Goal: Information Seeking & Learning: Check status

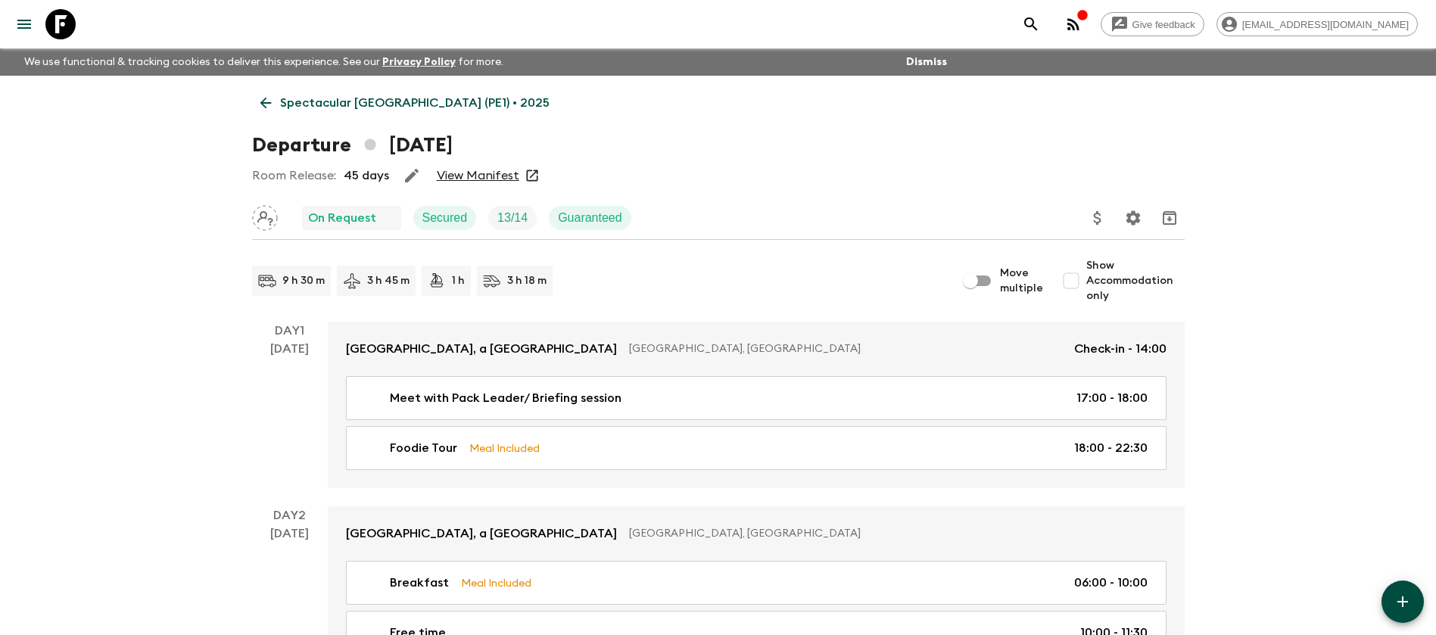
click at [314, 105] on p "Spectacular [GEOGRAPHIC_DATA] (PE1) • 2025" at bounding box center [414, 103] width 269 height 18
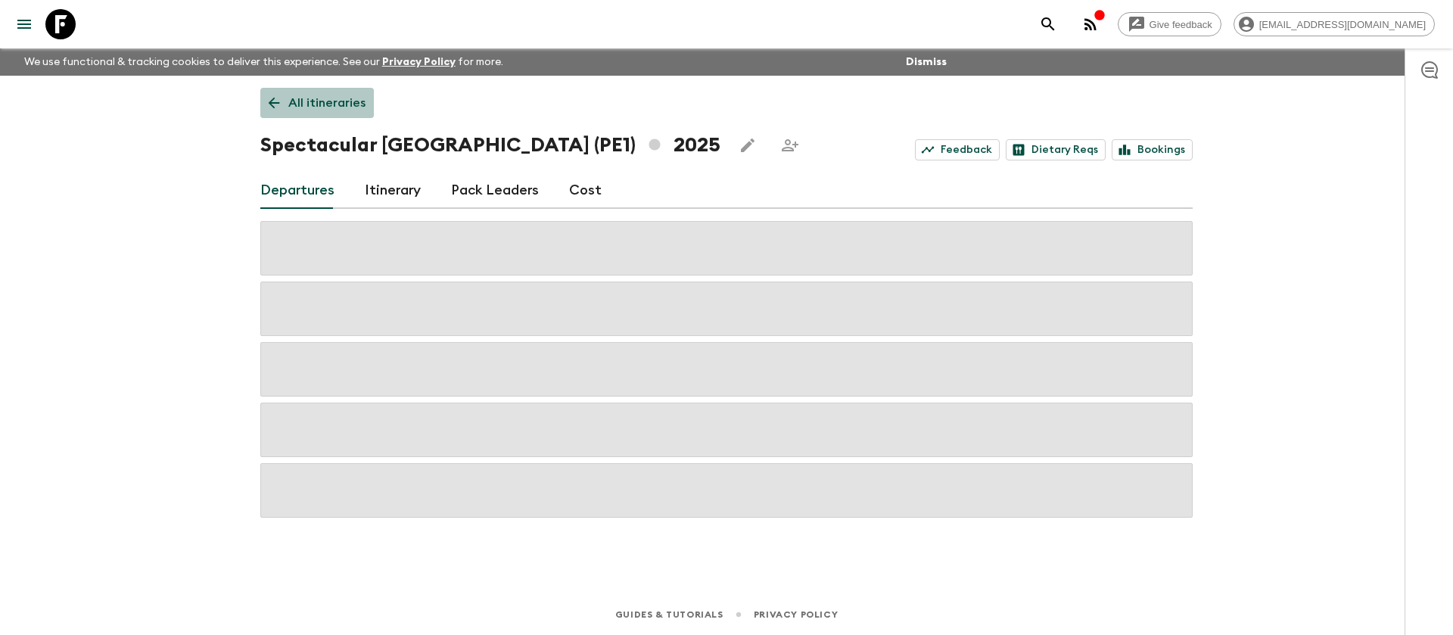
click at [319, 98] on p "All itineraries" at bounding box center [326, 103] width 77 height 18
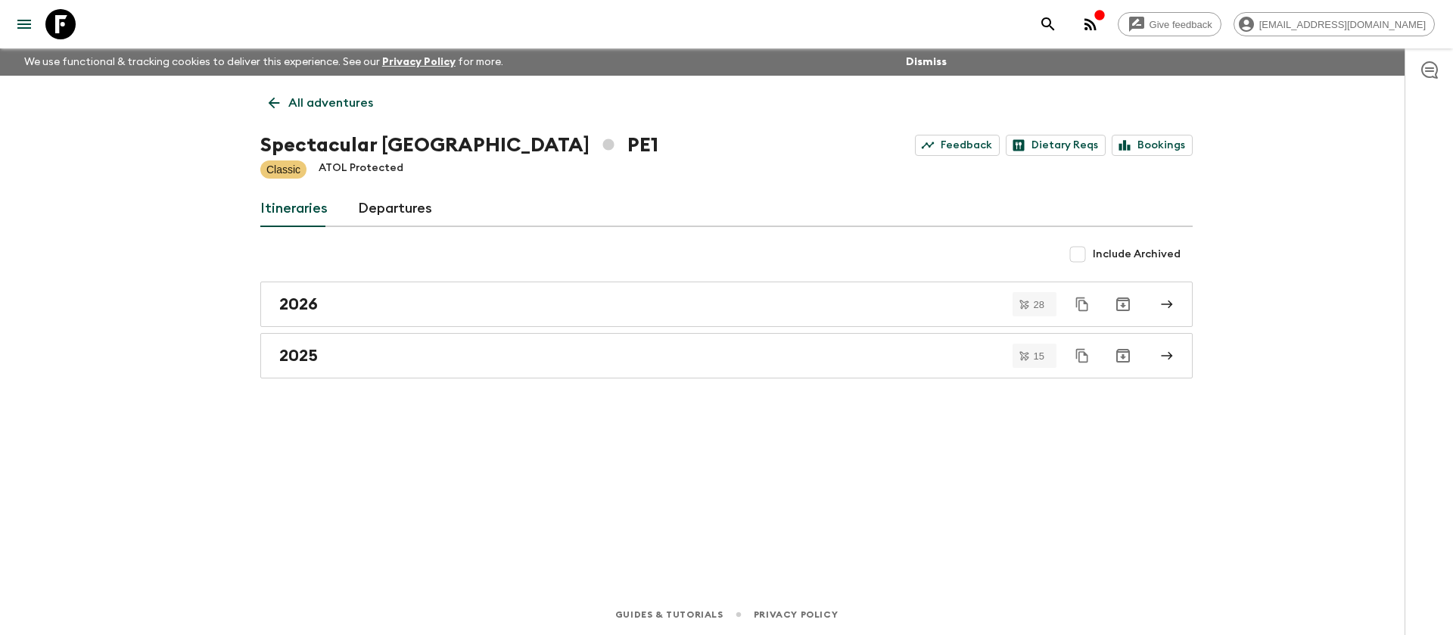
click at [335, 94] on p "All adventures" at bounding box center [330, 103] width 85 height 18
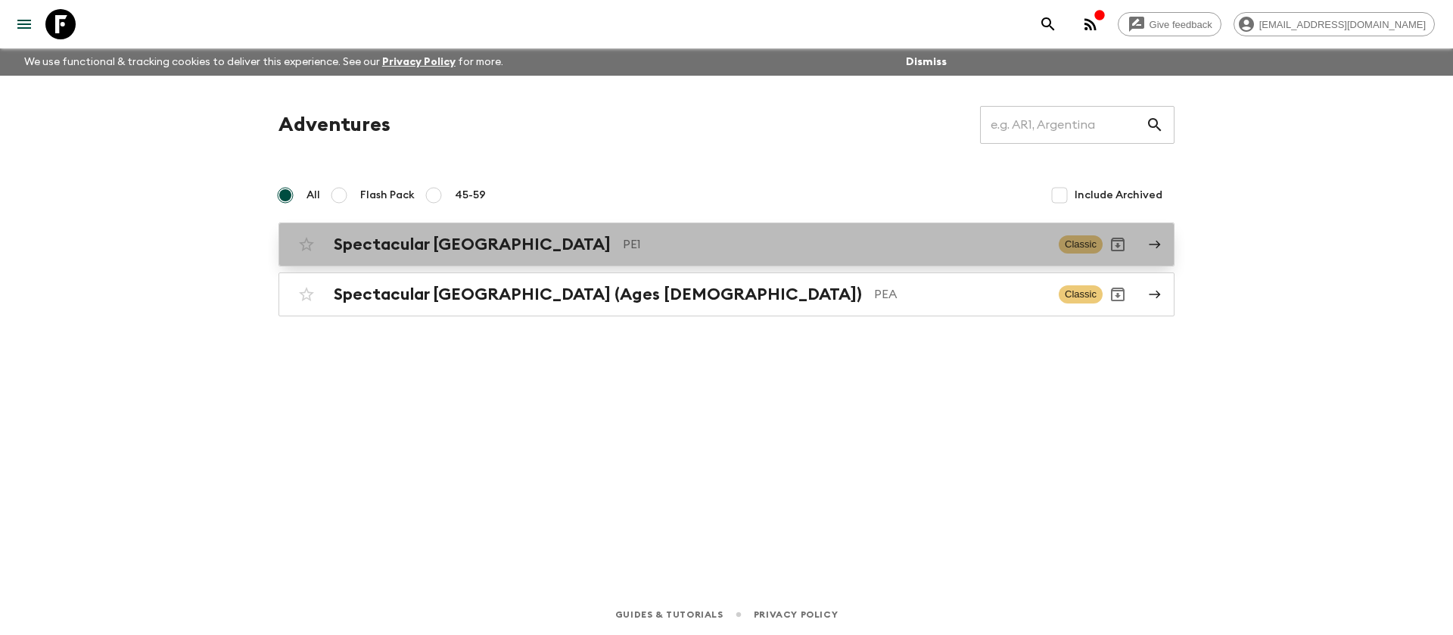
click at [472, 248] on div "Spectacular Peru PE1" at bounding box center [690, 245] width 713 height 20
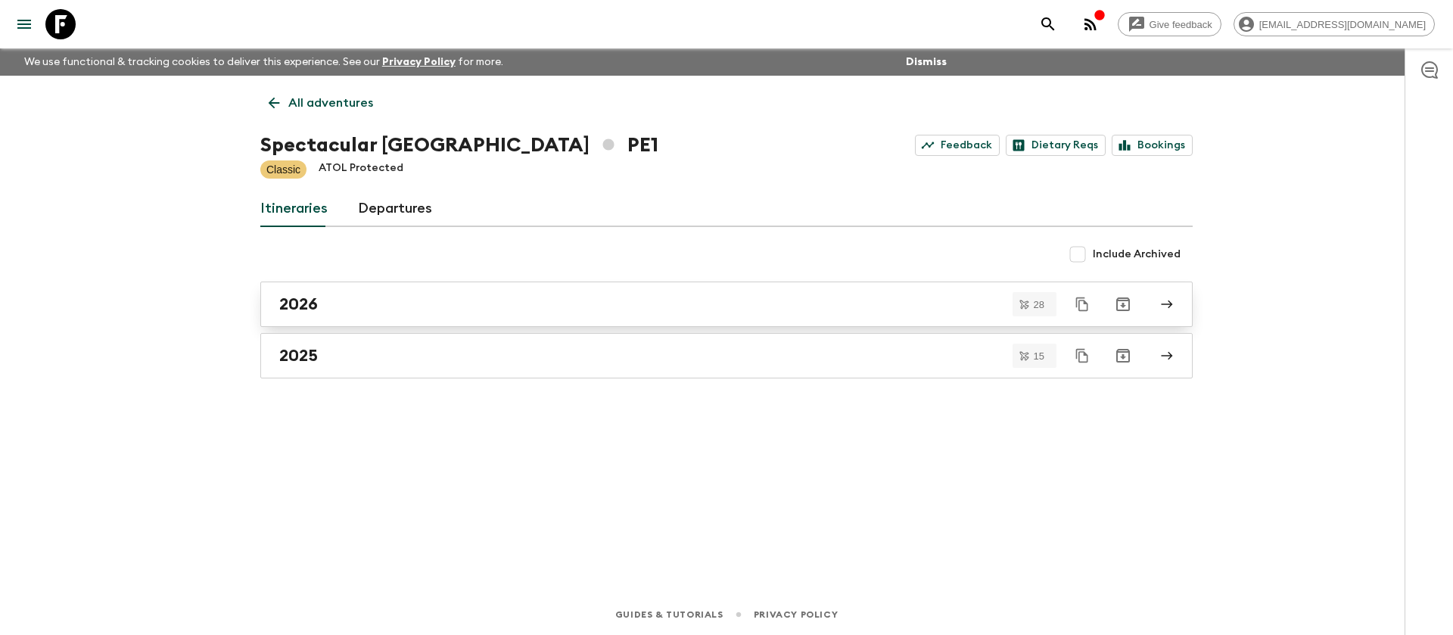
click at [344, 303] on div "2026" at bounding box center [712, 304] width 866 height 20
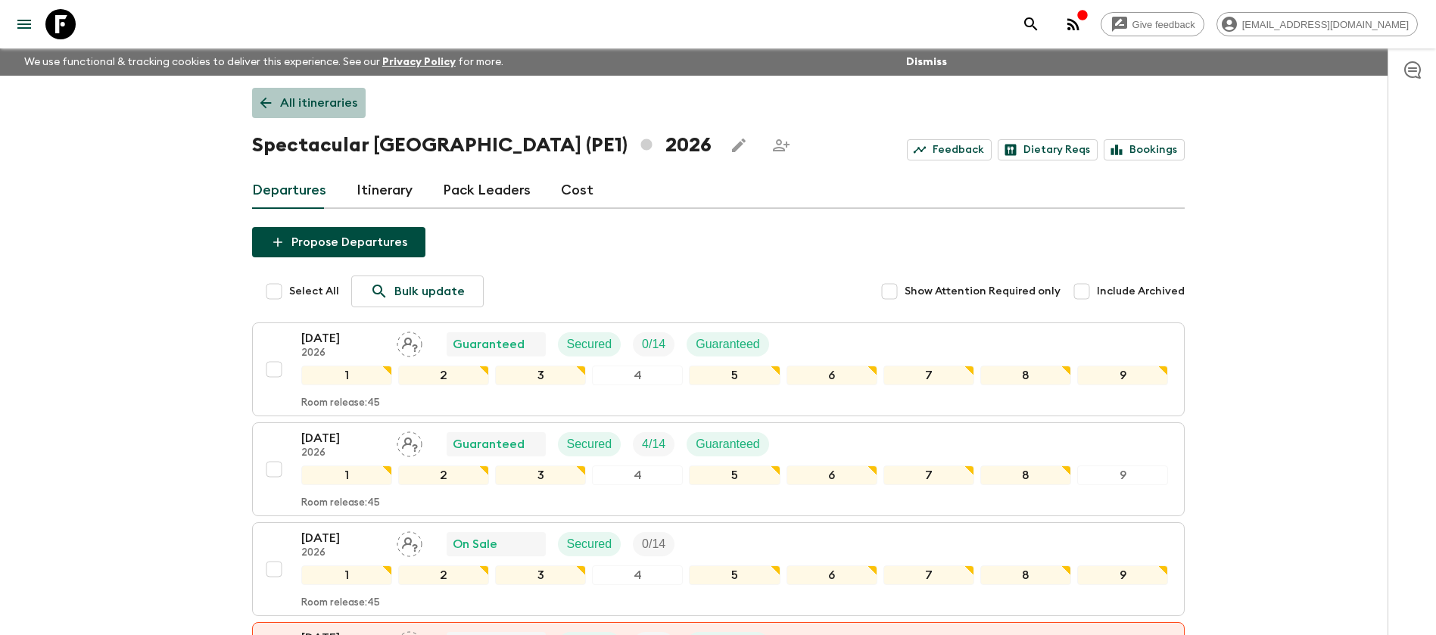
click at [300, 98] on p "All itineraries" at bounding box center [318, 103] width 77 height 18
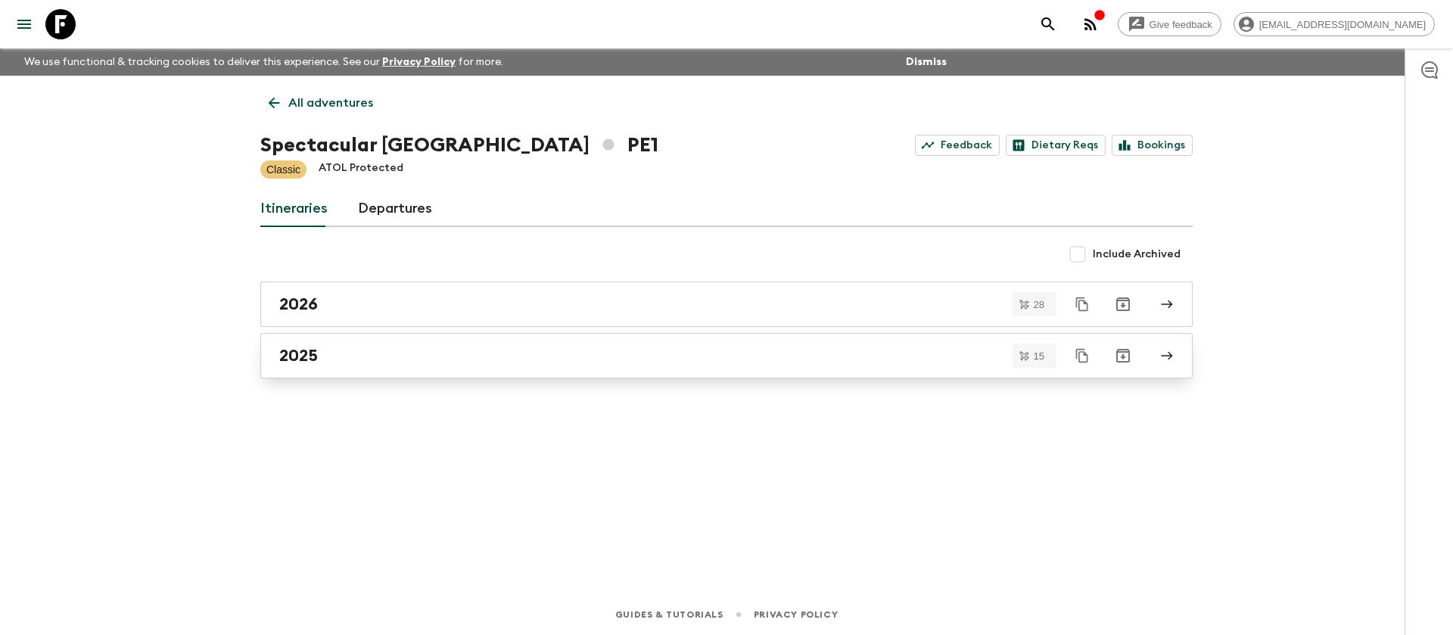
click at [341, 353] on div "2025" at bounding box center [712, 356] width 866 height 20
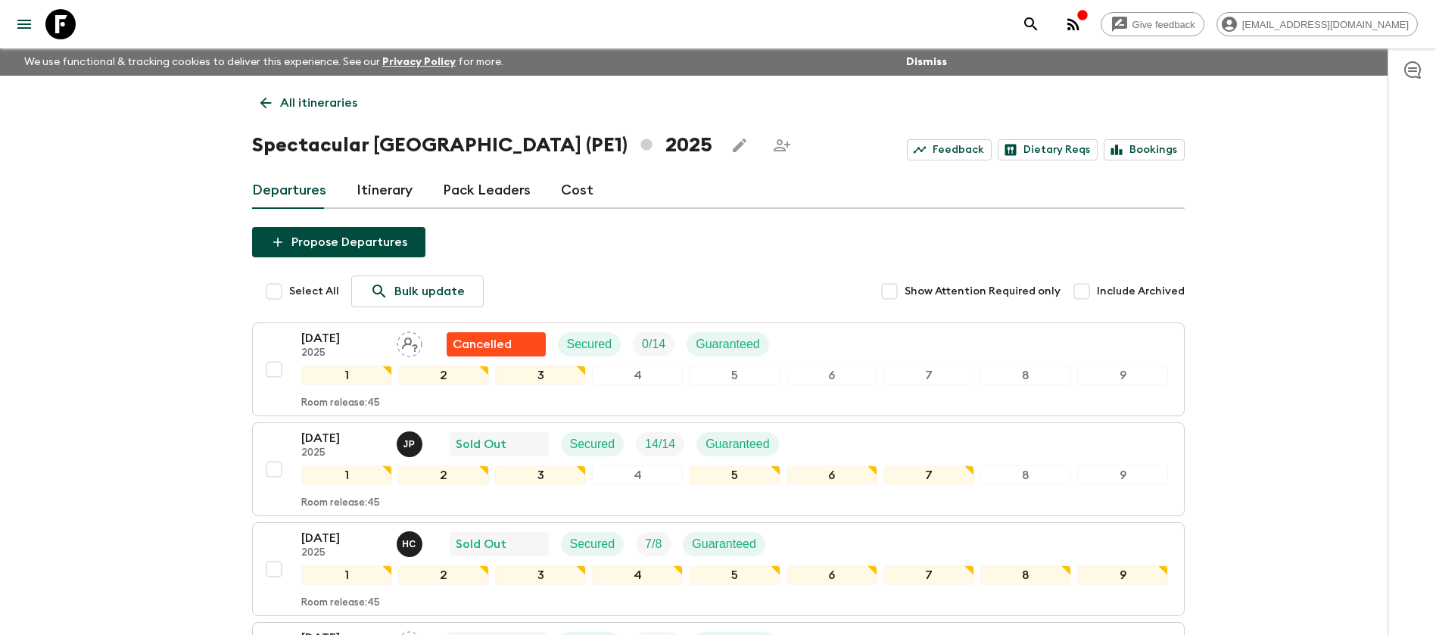
click at [309, 94] on p "All itineraries" at bounding box center [318, 103] width 77 height 18
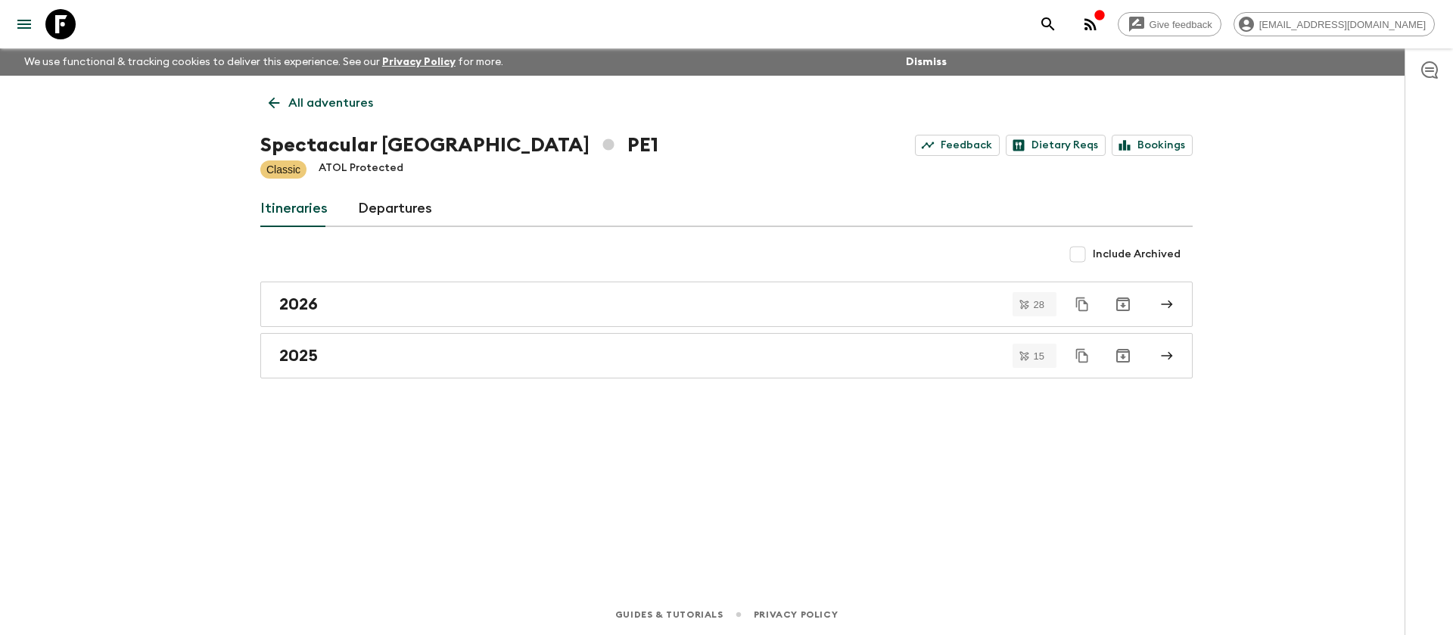
click at [332, 105] on p "All adventures" at bounding box center [330, 103] width 85 height 18
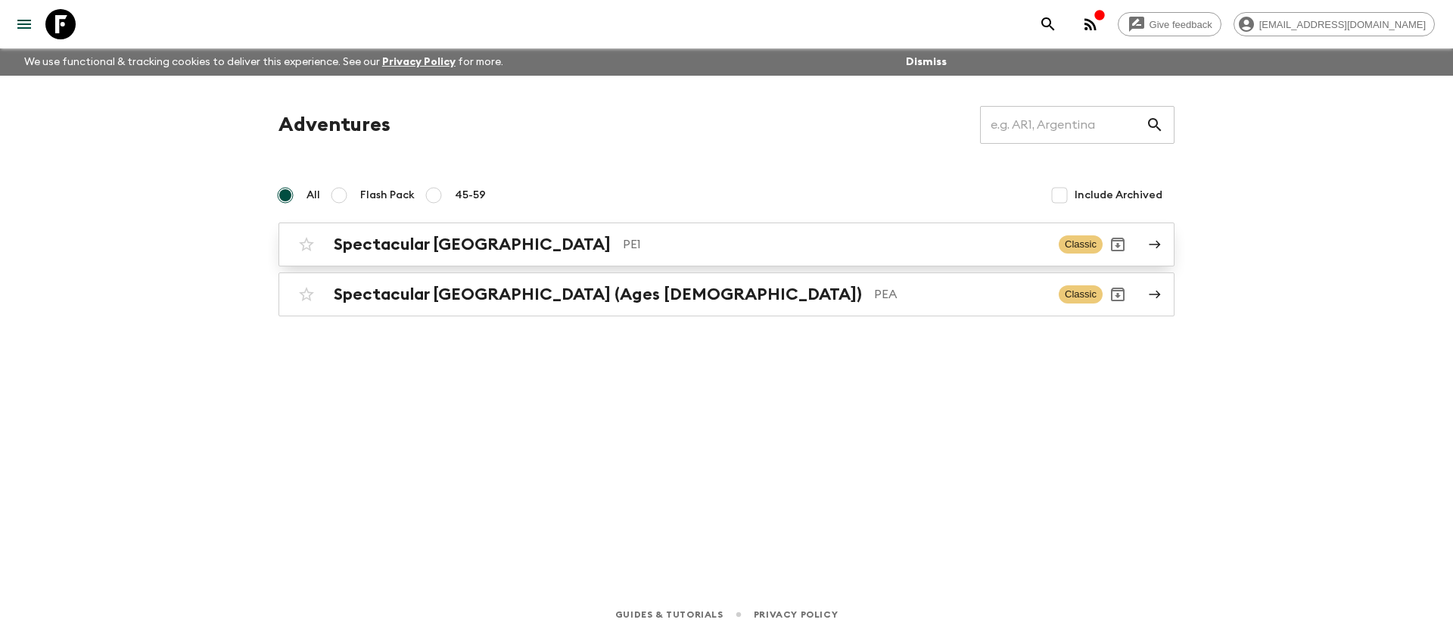
click at [401, 232] on div "Spectacular Peru PE1 Classic" at bounding box center [696, 244] width 811 height 30
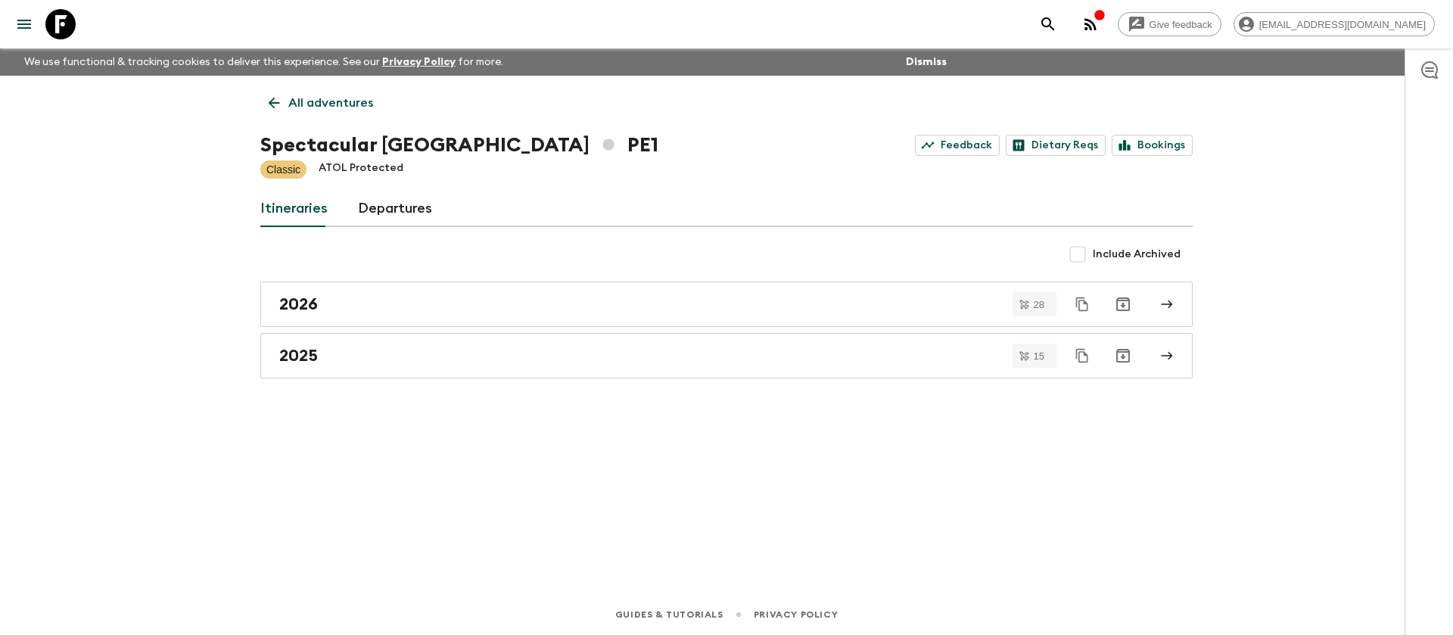
click at [308, 94] on p "All adventures" at bounding box center [330, 103] width 85 height 18
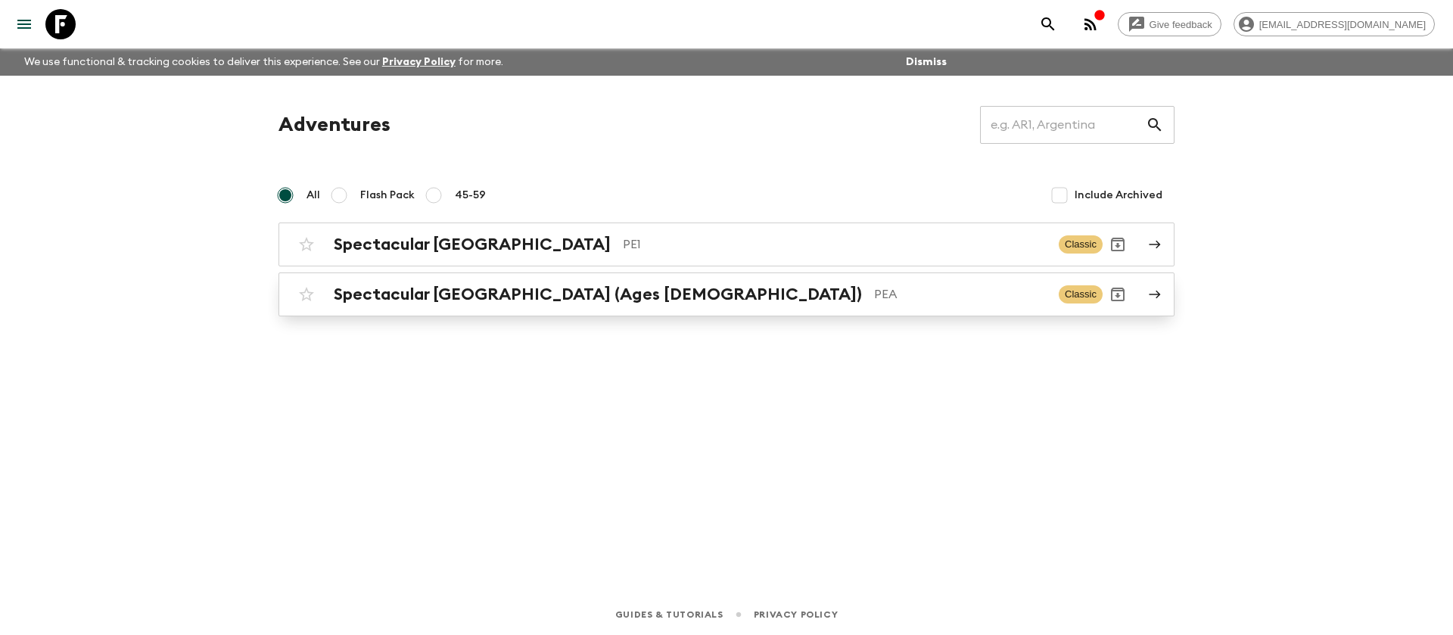
click at [383, 294] on h2 "Spectacular [GEOGRAPHIC_DATA] (Ages [DEMOGRAPHIC_DATA])" at bounding box center [598, 295] width 528 height 20
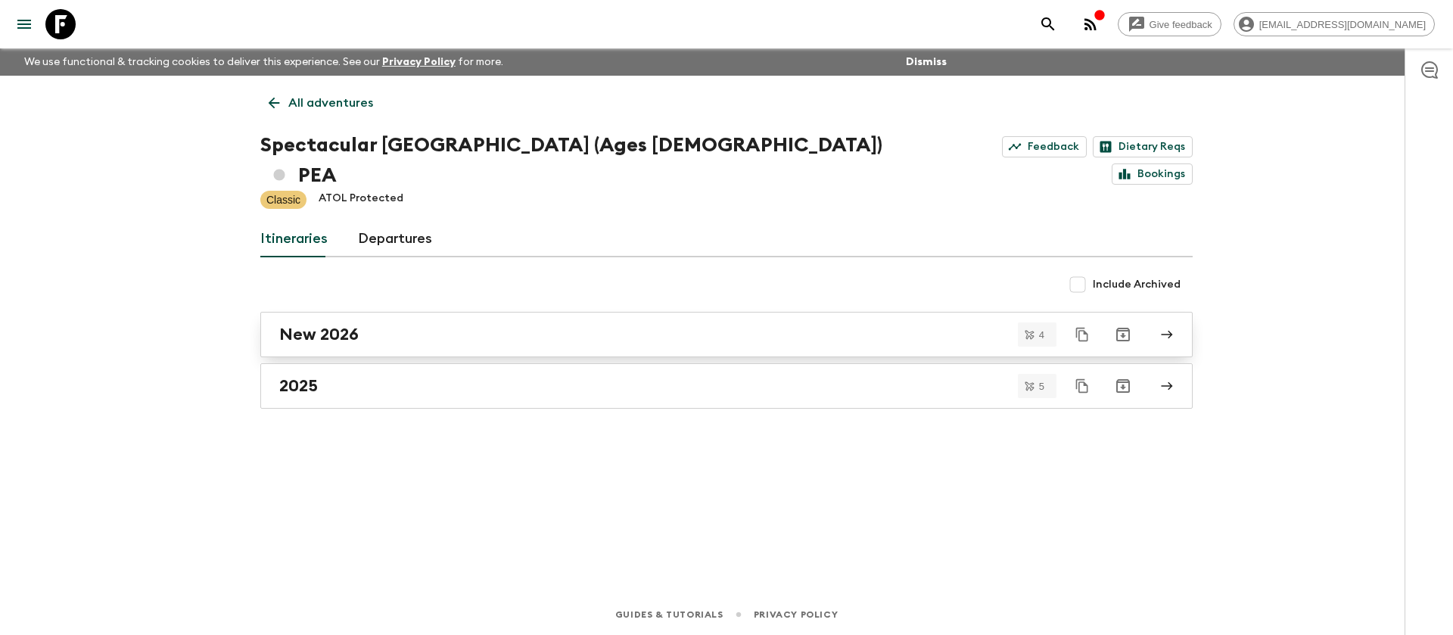
click at [340, 325] on h2 "New 2026" at bounding box center [318, 335] width 79 height 20
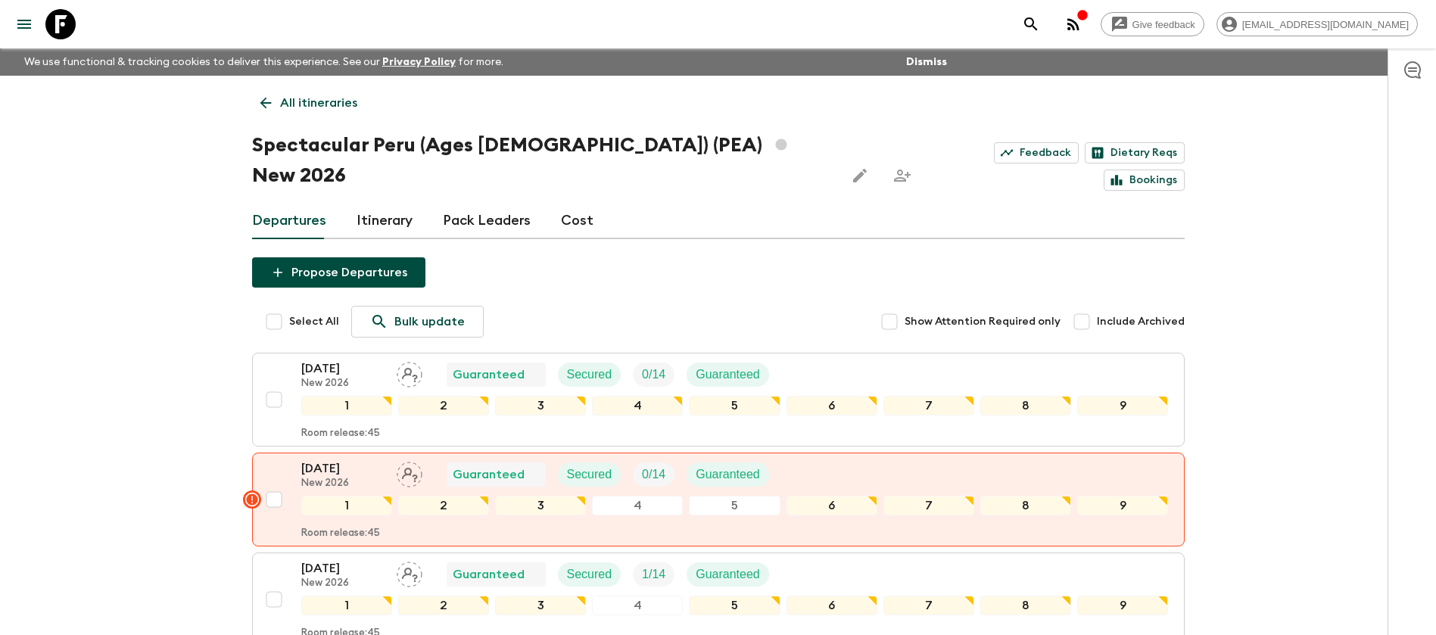
click at [278, 93] on link "All itineraries" at bounding box center [309, 103] width 114 height 30
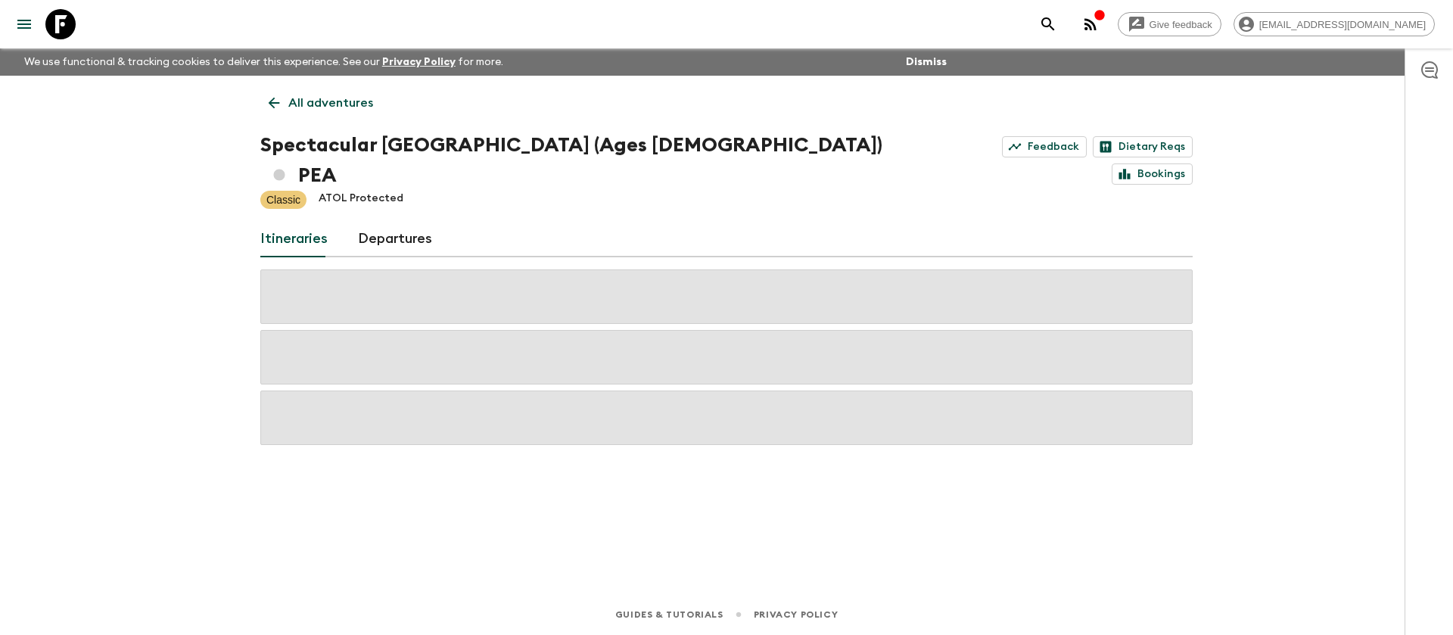
click at [278, 93] on link "All adventures" at bounding box center [320, 103] width 121 height 30
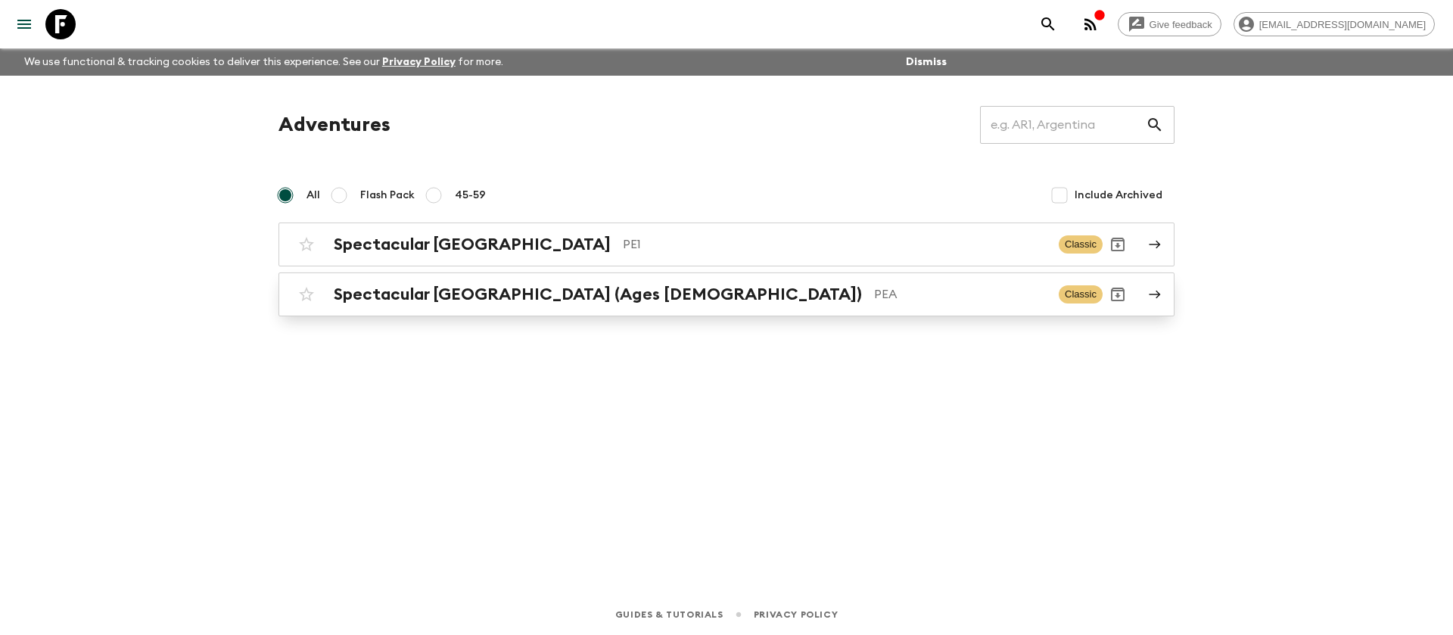
click at [874, 293] on p "PEA" at bounding box center [960, 294] width 173 height 18
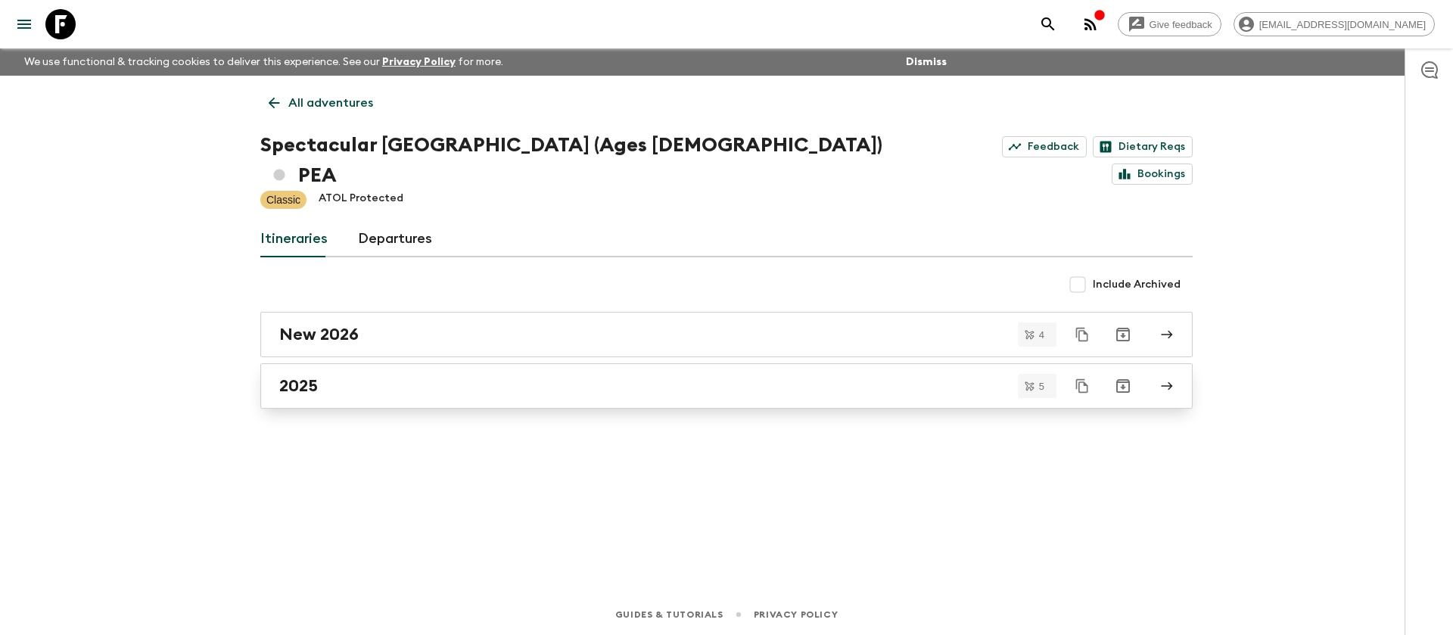
click at [471, 376] on div "2025" at bounding box center [712, 386] width 866 height 20
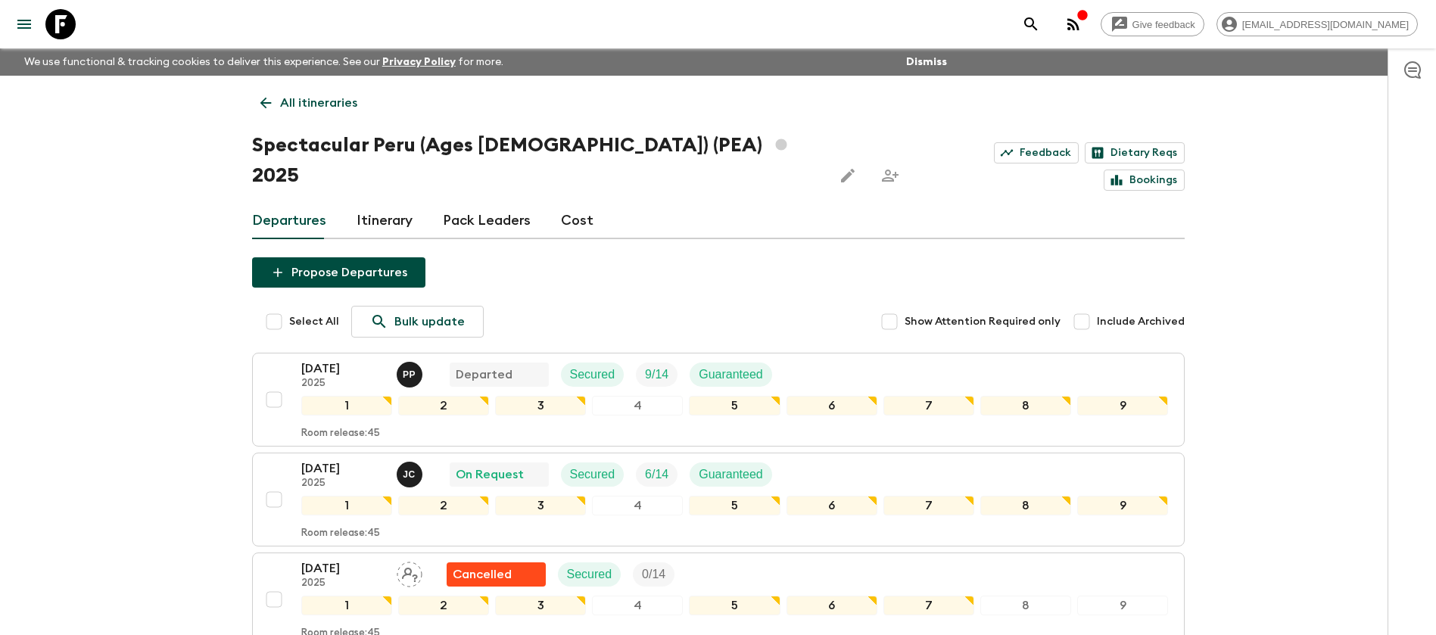
click at [327, 109] on p "All itineraries" at bounding box center [318, 103] width 77 height 18
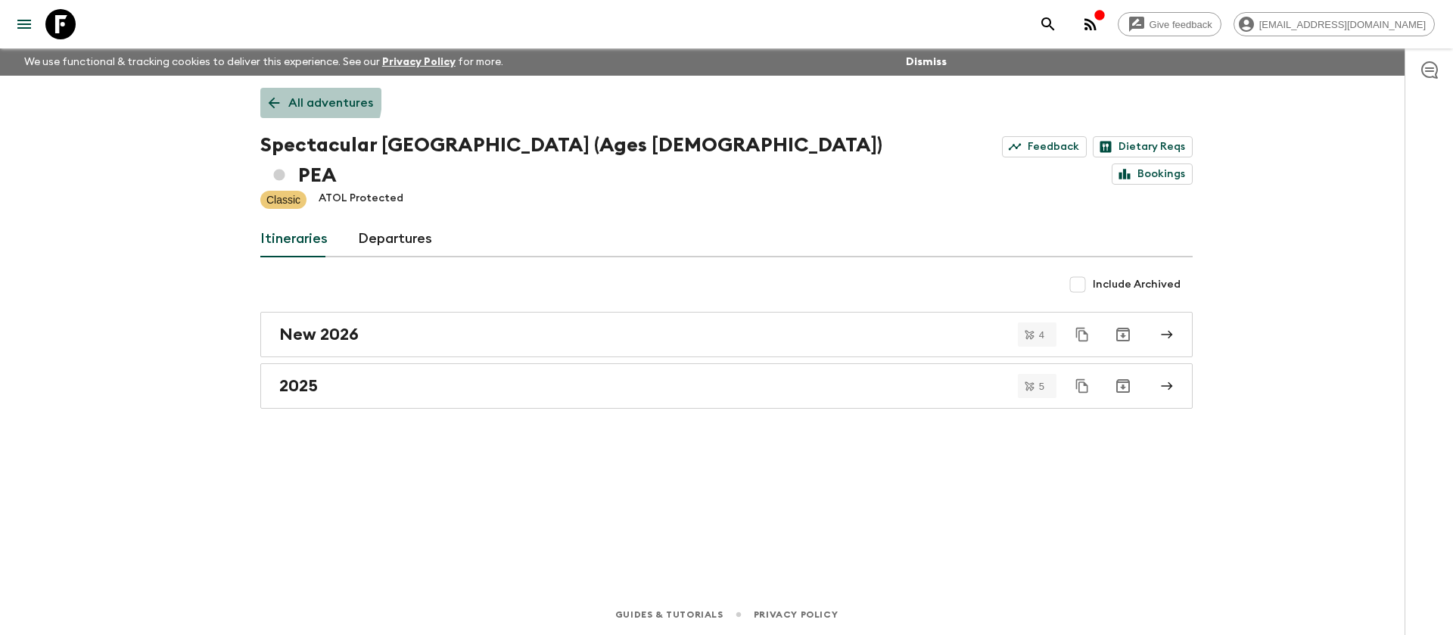
click at [295, 98] on p "All adventures" at bounding box center [330, 103] width 85 height 18
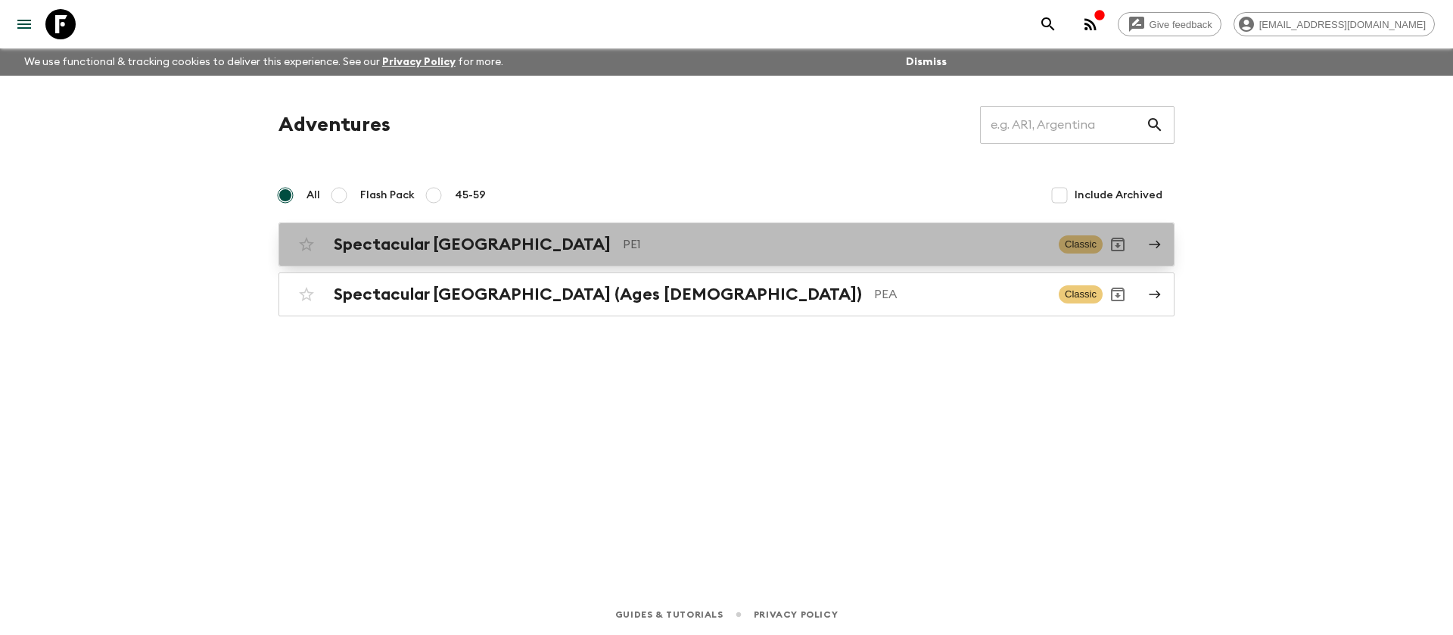
click at [623, 236] on p "PE1" at bounding box center [835, 244] width 424 height 18
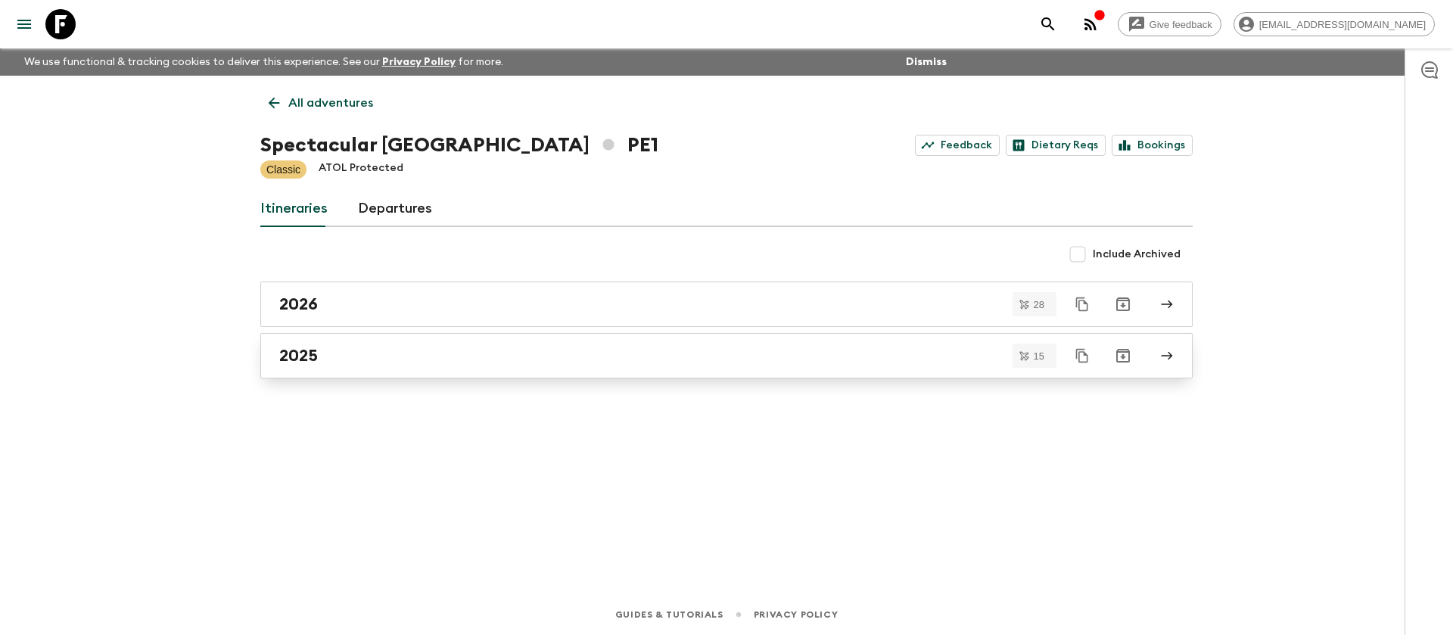
click at [384, 359] on div "2025" at bounding box center [712, 356] width 866 height 20
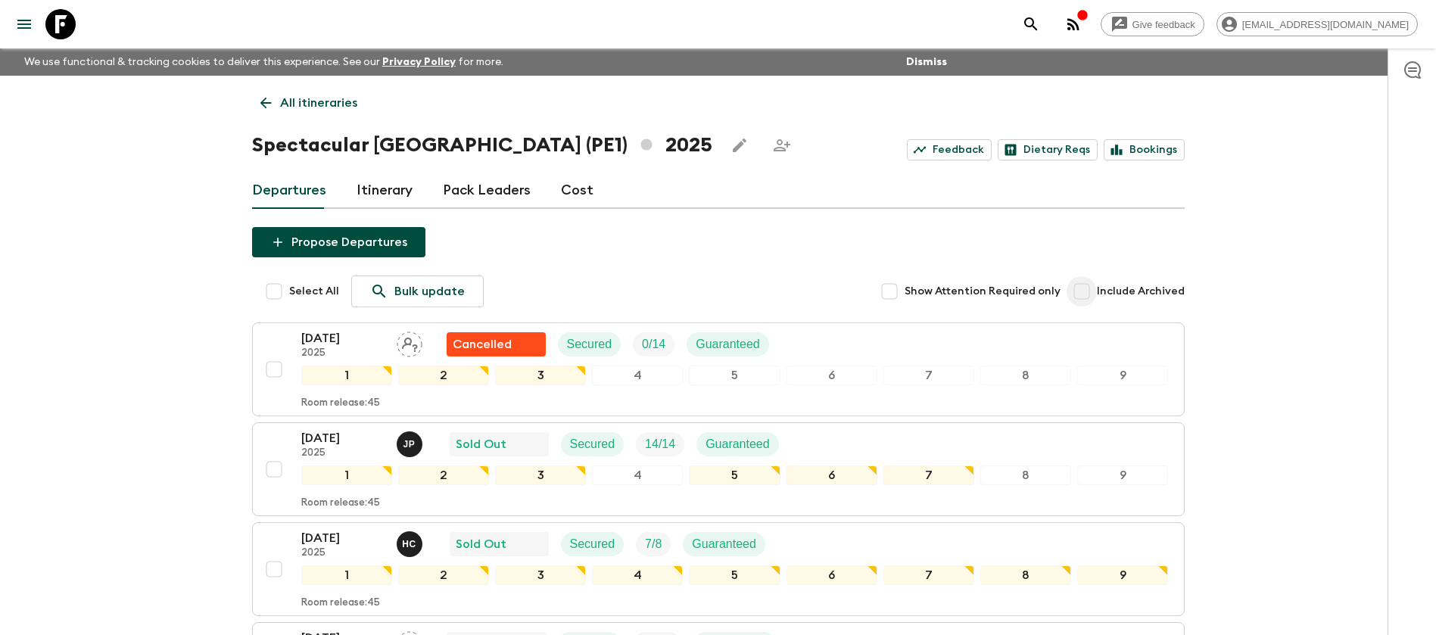
click at [1091, 288] on input "Include Archived" at bounding box center [1081, 291] width 30 height 30
checkbox input "true"
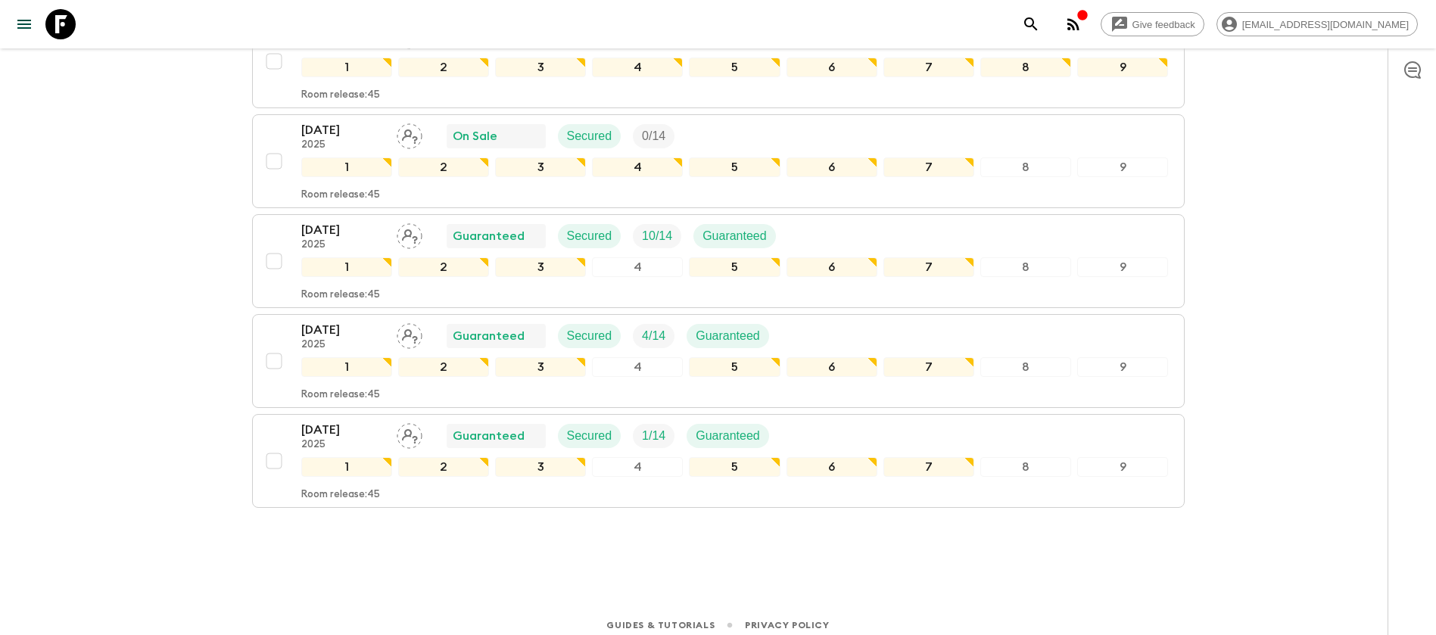
scroll to position [2416, 0]
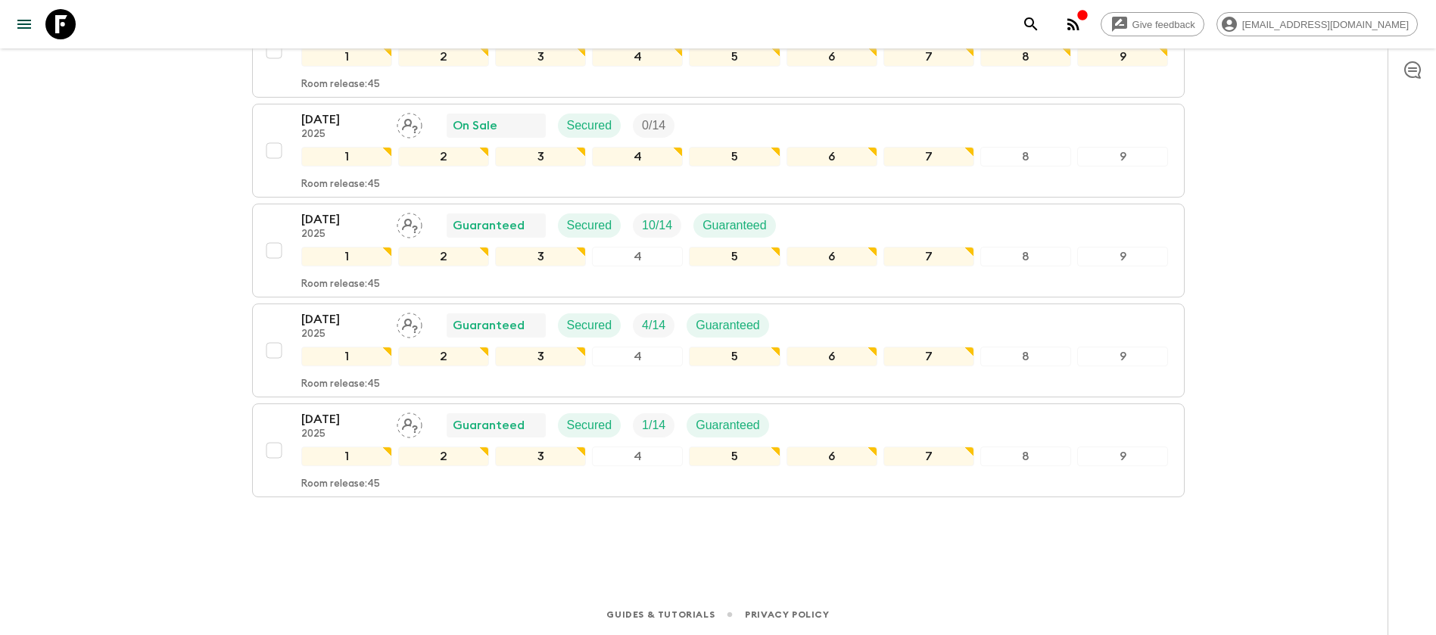
drag, startPoint x: 1289, startPoint y: 473, endPoint x: 20, endPoint y: 250, distance: 1287.6
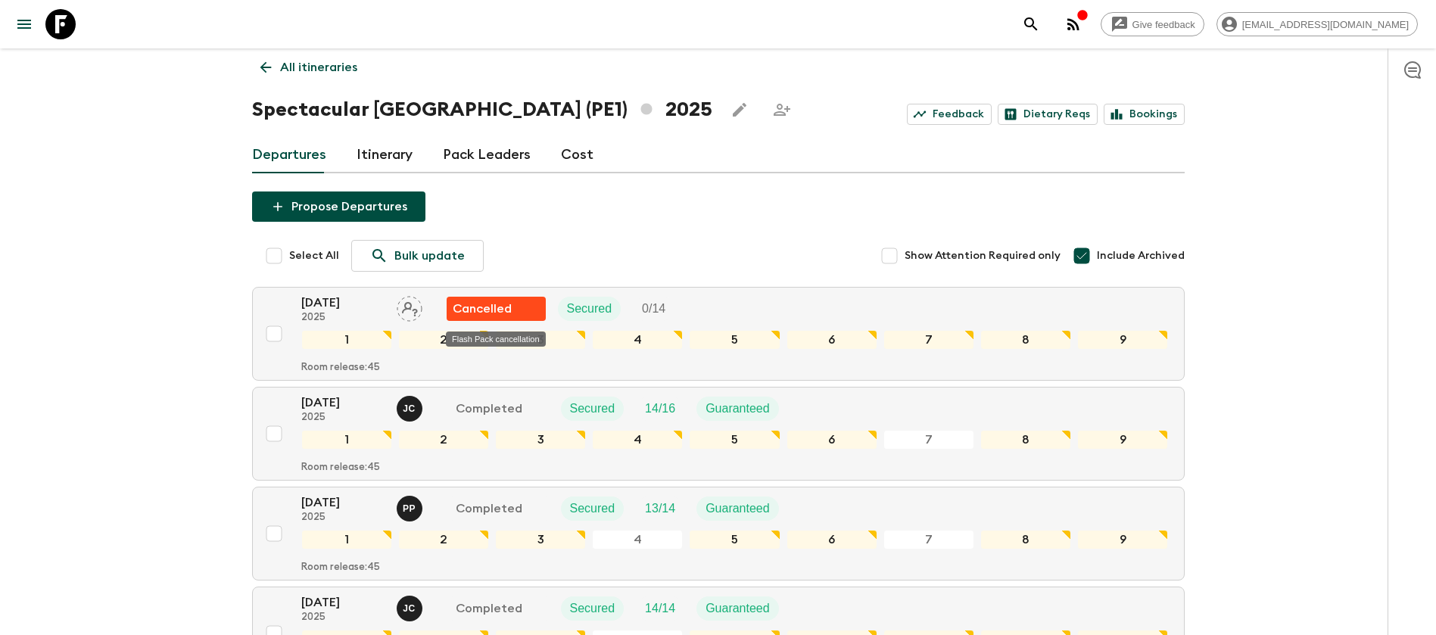
scroll to position [0, 0]
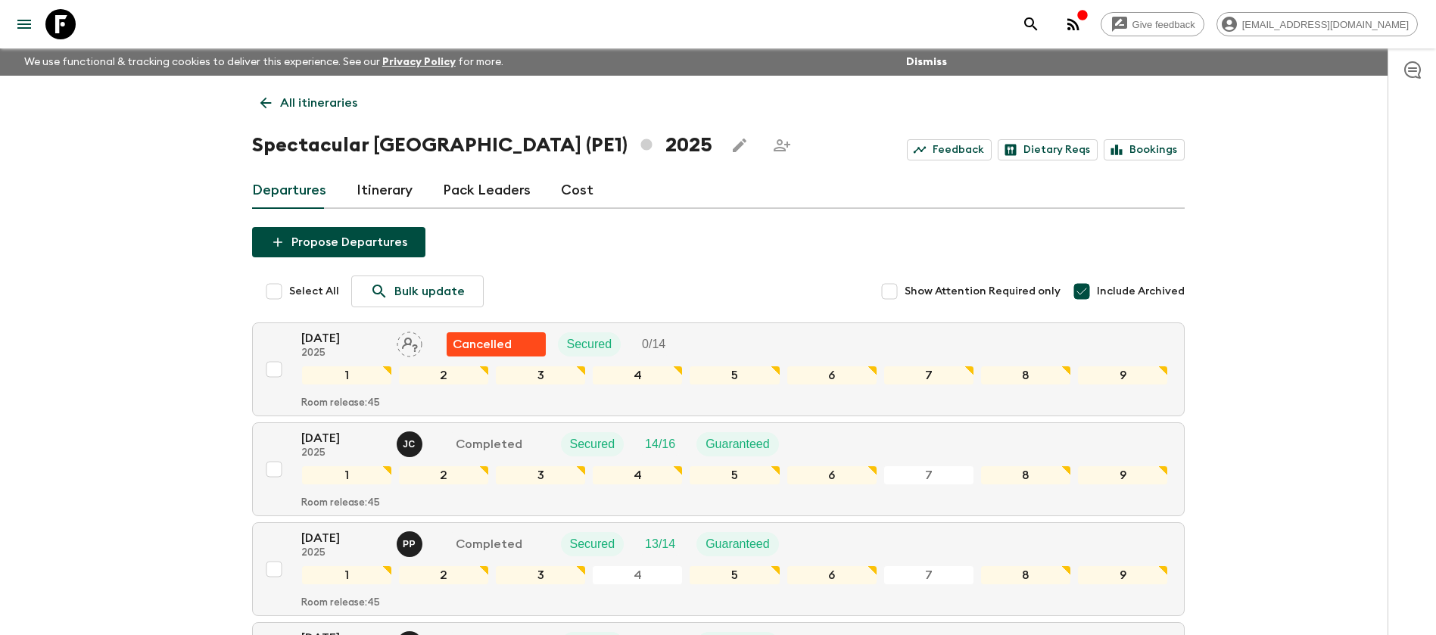
click at [285, 92] on link "All itineraries" at bounding box center [309, 103] width 114 height 30
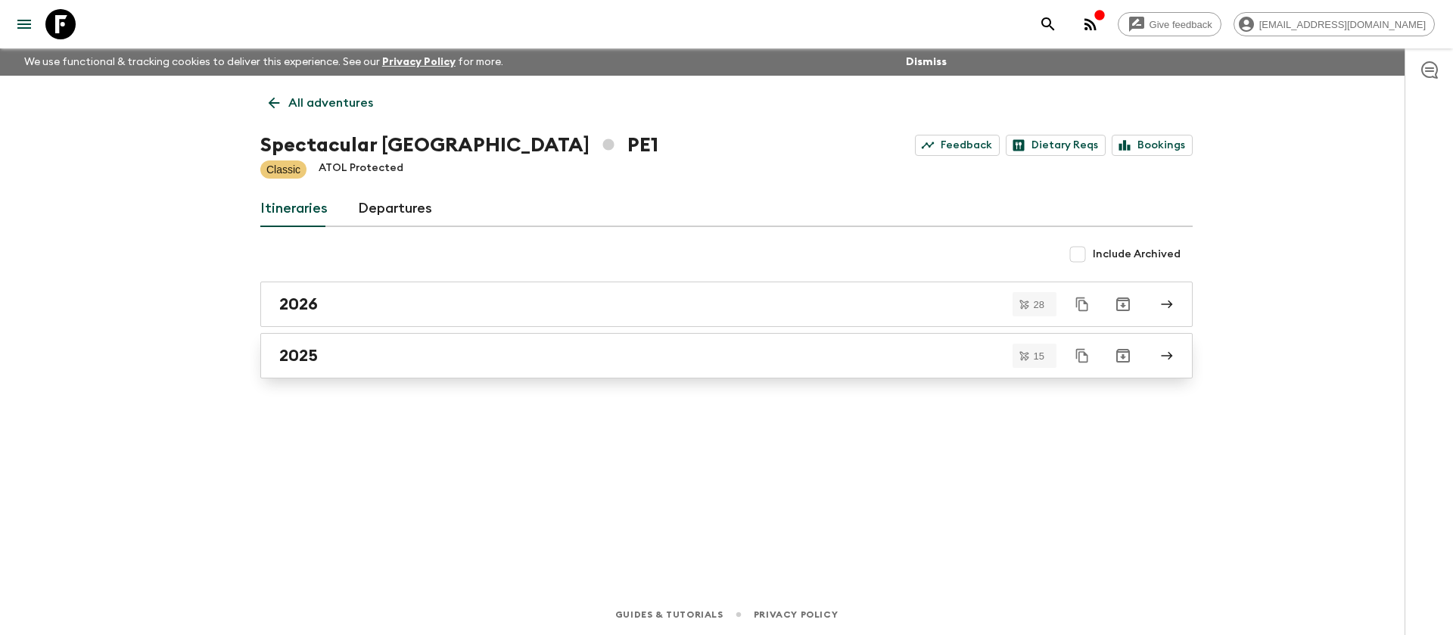
click at [328, 358] on div "2025" at bounding box center [712, 356] width 866 height 20
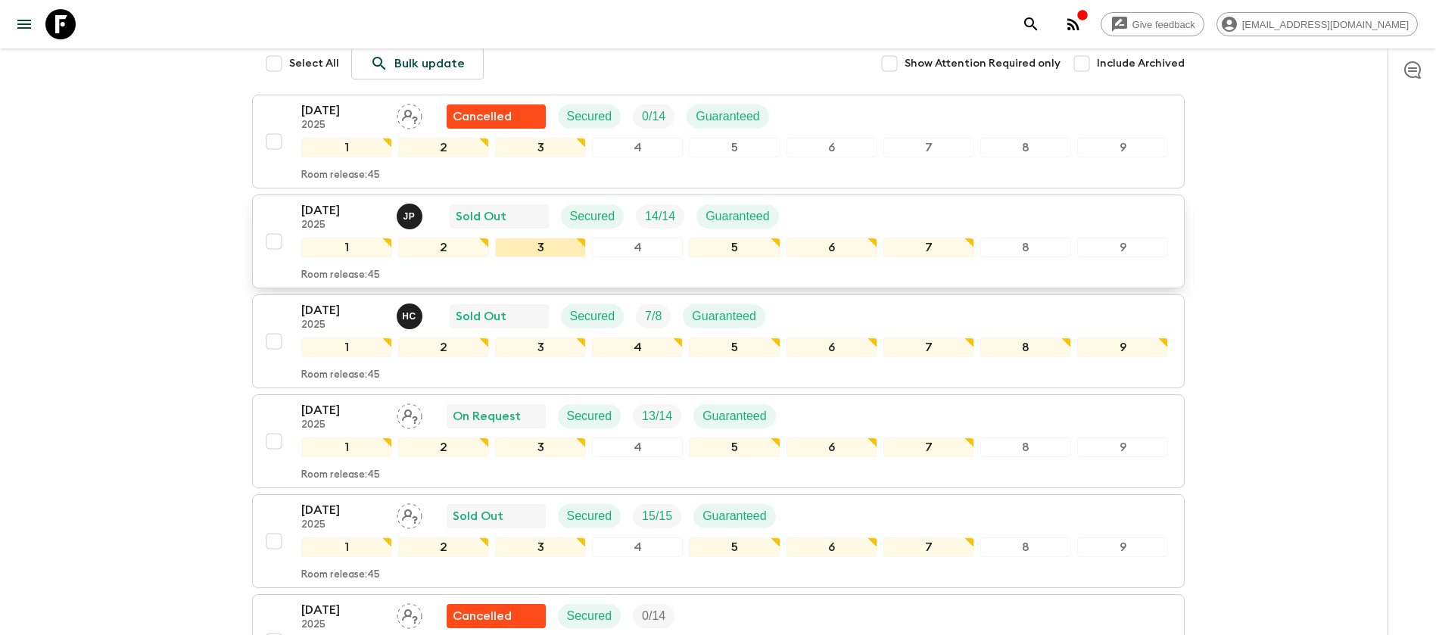
scroll to position [227, 0]
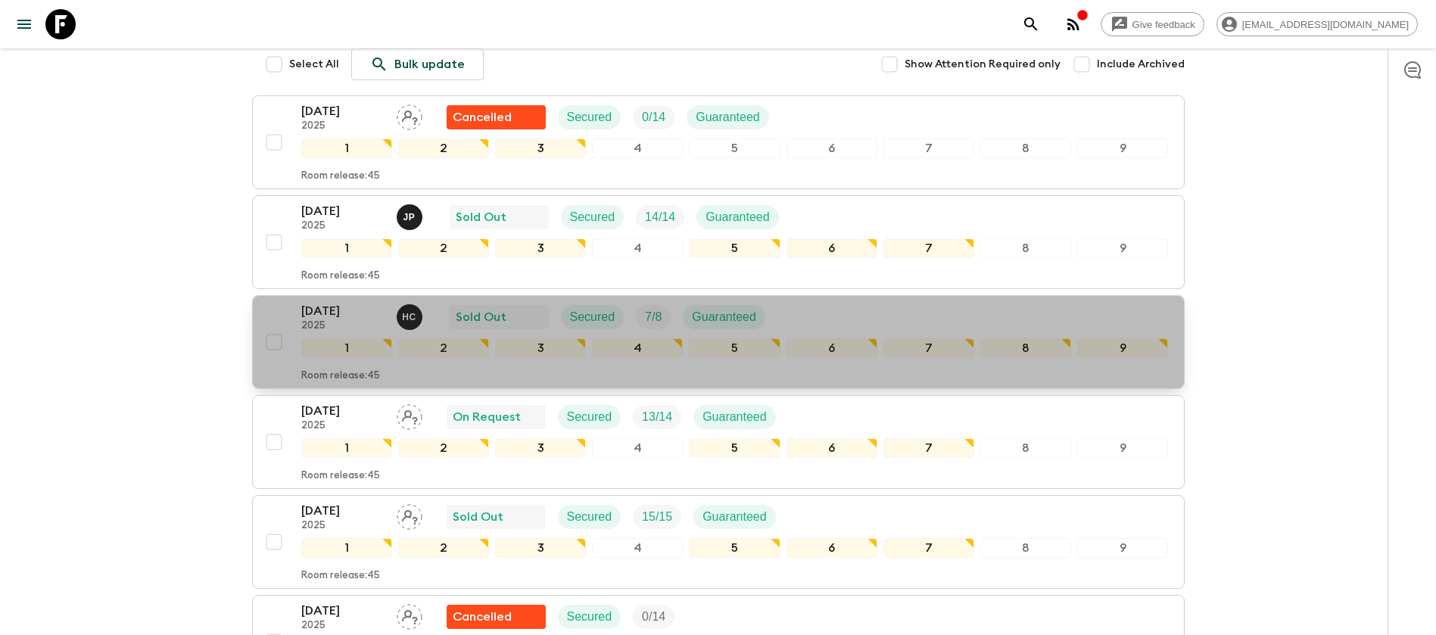
click at [825, 319] on div "[DATE] 2025 H C Sold Out Secured 7 / 8 Guaranteed" at bounding box center [734, 317] width 867 height 30
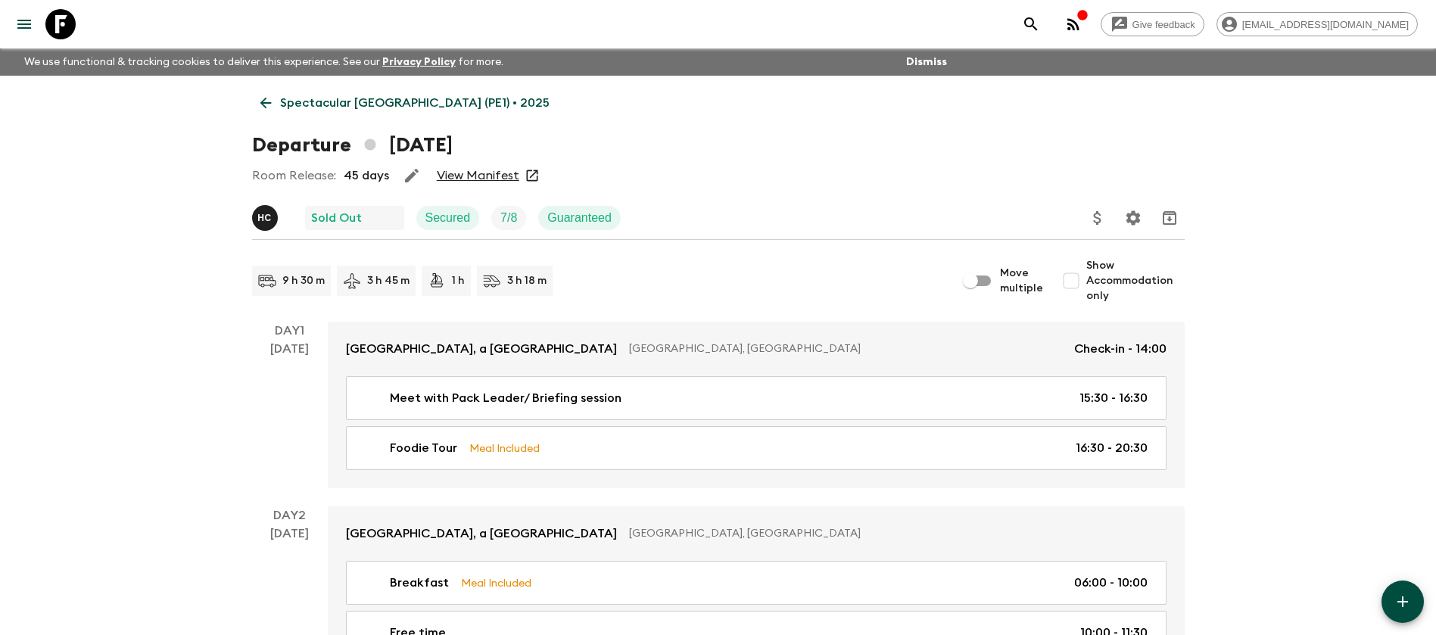
click at [506, 176] on link "View Manifest" at bounding box center [478, 175] width 82 height 15
